Goal: Task Accomplishment & Management: Complete application form

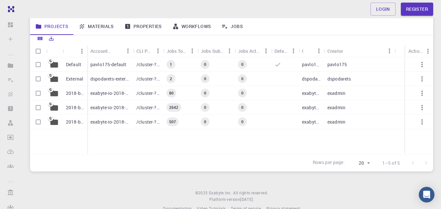
scroll to position [84, 0]
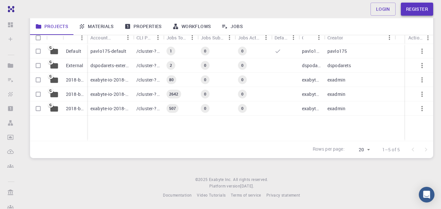
click at [422, 10] on link "Register" at bounding box center [417, 9] width 32 height 13
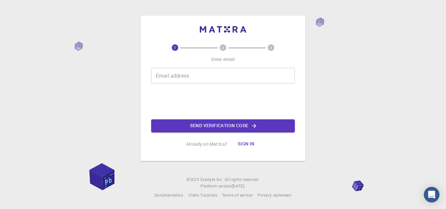
click at [192, 78] on input "Email address" at bounding box center [223, 76] width 144 height 16
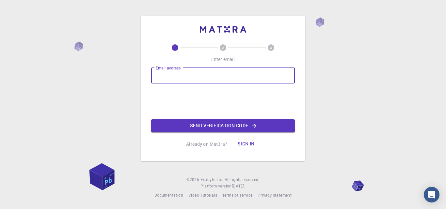
type input "[EMAIL_ADDRESS][DOMAIN_NAME]"
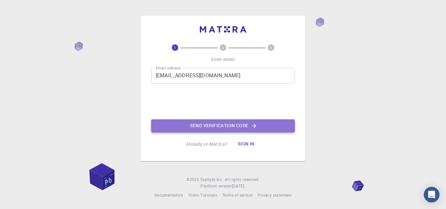
click at [246, 127] on button "Send verification code" at bounding box center [223, 125] width 144 height 13
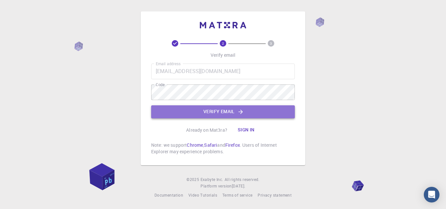
click at [252, 111] on button "Verify email" at bounding box center [223, 111] width 144 height 13
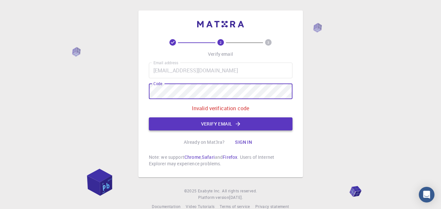
click at [253, 127] on button "Verify email" at bounding box center [221, 123] width 144 height 13
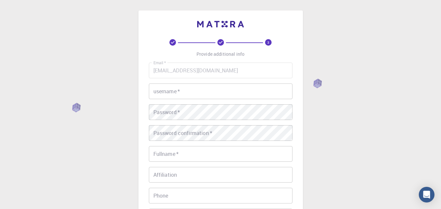
click at [192, 89] on input "username   *" at bounding box center [221, 92] width 144 height 16
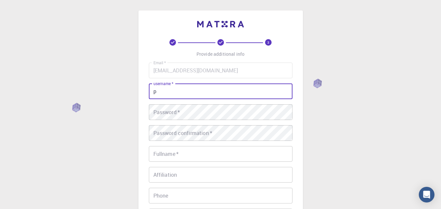
type input "p"
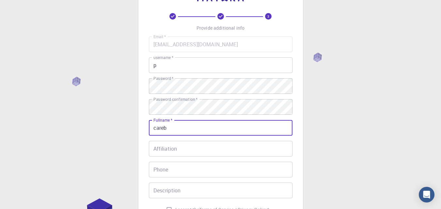
scroll to position [65, 0]
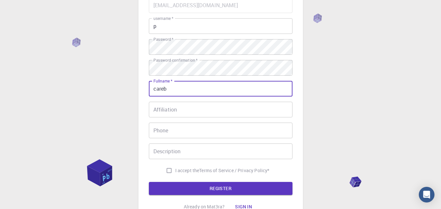
type input "careb"
click at [164, 107] on div "Affiliation Affiliation" at bounding box center [221, 110] width 144 height 16
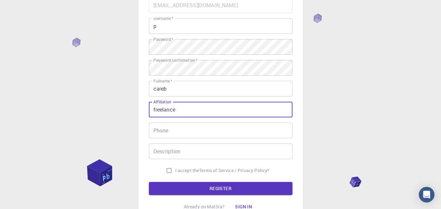
type input "freelance"
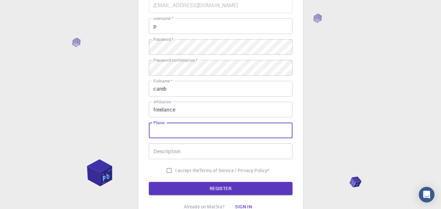
click at [165, 129] on input "Phone" at bounding box center [221, 131] width 144 height 16
type input "0757212275"
click at [185, 151] on input "Description" at bounding box center [221, 152] width 144 height 16
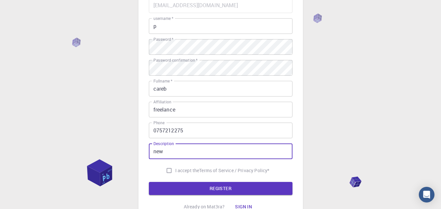
type input "new"
click at [168, 171] on input "I accept the Terms of Service / Privacy Policy *" at bounding box center [169, 170] width 12 height 12
checkbox input "true"
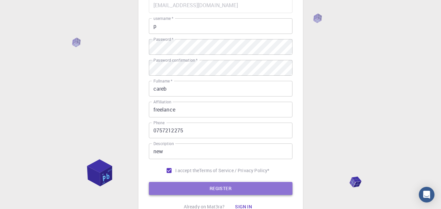
click at [207, 191] on button "REGISTER" at bounding box center [221, 188] width 144 height 13
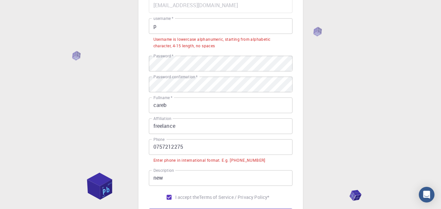
click at [156, 146] on input "0757212275" at bounding box center [221, 147] width 144 height 16
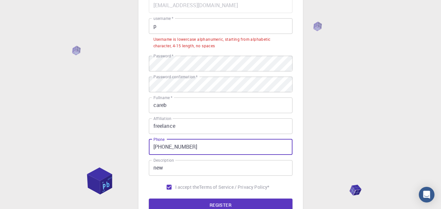
type input "[PHONE_NUMBER]"
click at [162, 25] on input "p" at bounding box center [221, 26] width 144 height 16
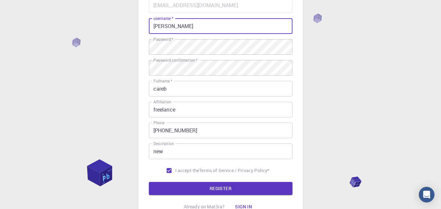
click at [156, 27] on input "[PERSON_NAME]" at bounding box center [221, 26] width 144 height 16
click at [227, 186] on button "REGISTER" at bounding box center [221, 188] width 144 height 13
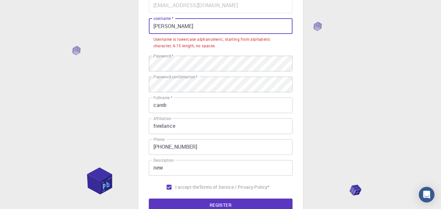
click at [177, 25] on input "[PERSON_NAME]" at bounding box center [221, 26] width 144 height 16
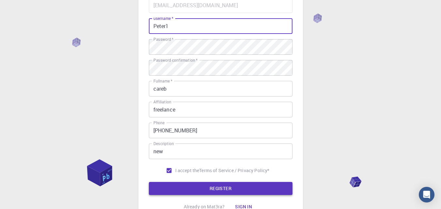
click at [227, 190] on button "REGISTER" at bounding box center [221, 188] width 144 height 13
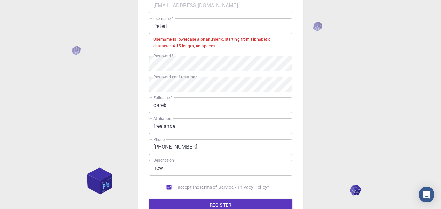
click at [153, 23] on input "Peter1" at bounding box center [221, 26] width 144 height 16
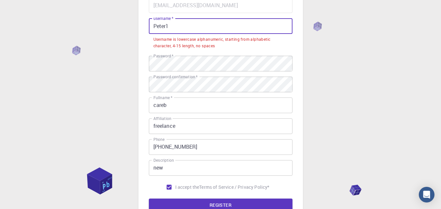
click at [157, 23] on input "Peter1" at bounding box center [221, 26] width 144 height 16
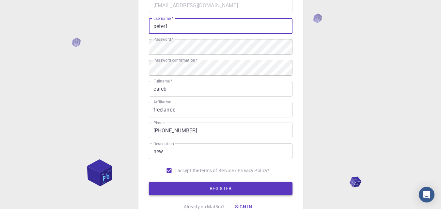
type input "peter1"
click at [207, 189] on button "REGISTER" at bounding box center [221, 188] width 144 height 13
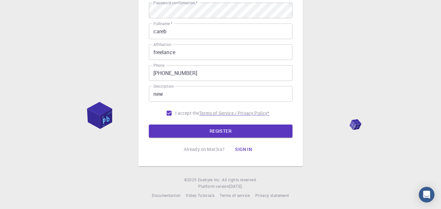
scroll to position [123, 0]
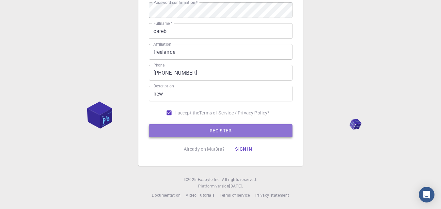
click at [233, 128] on button "REGISTER" at bounding box center [221, 130] width 144 height 13
